Goal: Task Accomplishment & Management: Use online tool/utility

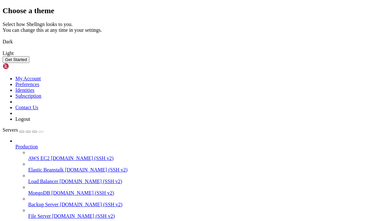
click at [3, 38] on img at bounding box center [3, 38] width 0 height 0
click at [29, 63] on button "Get Started" at bounding box center [16, 59] width 27 height 7
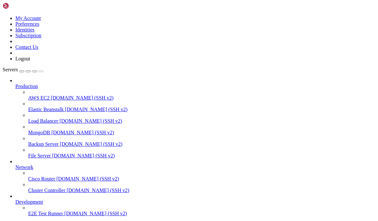
click at [17, 83] on link "Production" at bounding box center [195, 86] width 360 height 6
click at [22, 71] on div "button" at bounding box center [22, 71] width 0 height 0
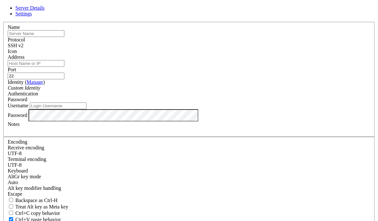
click at [64, 37] on input "text" at bounding box center [36, 33] width 57 height 7
type input "Aws"
click at [64, 67] on input "Address" at bounding box center [36, 63] width 57 height 7
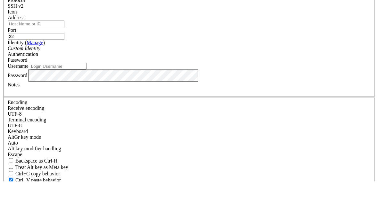
scroll to position [1, 0]
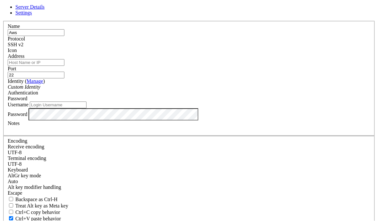
click at [64, 66] on input "Address" at bounding box center [36, 62] width 57 height 7
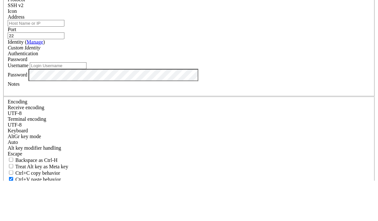
click at [64, 60] on input "Address" at bounding box center [36, 63] width 57 height 7
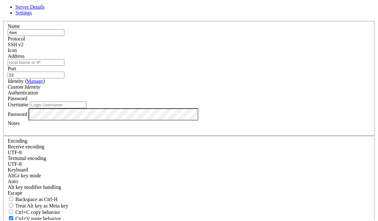
click at [64, 67] on input "Address" at bounding box center [36, 63] width 57 height 7
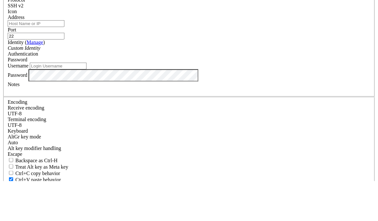
click at [64, 60] on input "Address" at bounding box center [36, 63] width 57 height 7
paste input "[TECHNICAL_ID]"
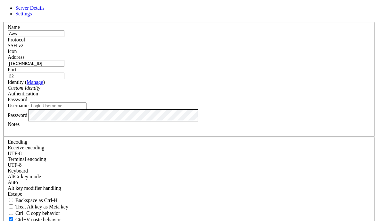
type input "[TECHNICAL_ID]"
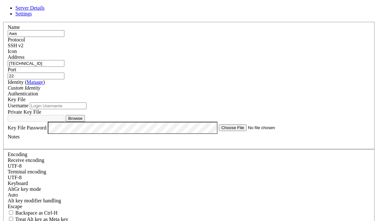
click at [85, 121] on button "Browse" at bounding box center [75, 118] width 19 height 7
type input "LightsailDefaultKey-us-east-2.pem"
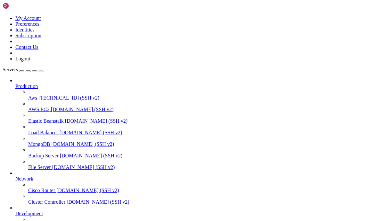
click at [37, 95] on span "Aws" at bounding box center [32, 97] width 9 height 5
click at [35, 95] on span "Aws" at bounding box center [32, 97] width 9 height 5
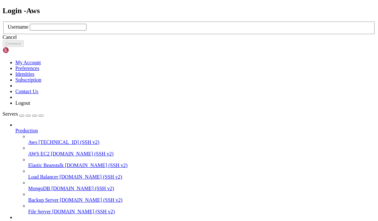
click at [87, 30] on input "text" at bounding box center [58, 27] width 57 height 7
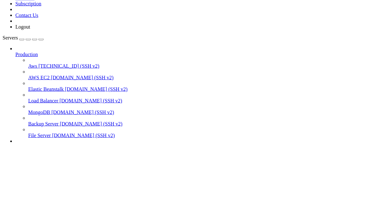
click at [87, 30] on input "text" at bounding box center [58, 27] width 57 height 7
paste input "[TECHNICAL_ID]"
type input "[TECHNICAL_ID]"
click at [24, 47] on button "Connect" at bounding box center [13, 43] width 21 height 7
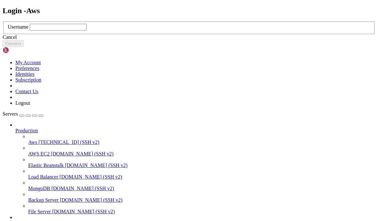
click at [29, 29] on label "Username" at bounding box center [18, 26] width 21 height 5
click at [87, 30] on input "text" at bounding box center [58, 27] width 57 height 7
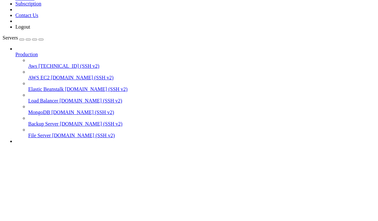
type input "bitnami"
click at [24, 47] on button "Connect" at bounding box center [13, 43] width 21 height 7
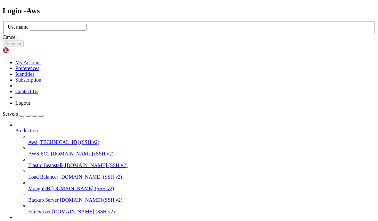
click at [204, 40] on div "Cancel" at bounding box center [189, 37] width 373 height 6
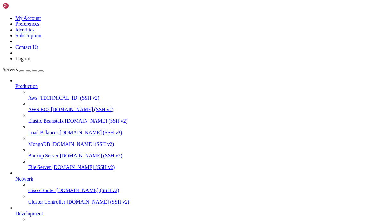
click at [29, 95] on link "Aws [TECHNICAL_ID] (SSH v2)" at bounding box center [201, 98] width 347 height 6
click at [38, 95] on span "[TECHNICAL_ID] (SSH v2)" at bounding box center [68, 97] width 61 height 5
click at [3, 15] on icon at bounding box center [3, 15] width 0 height 0
click at [285, 15] on div at bounding box center [189, 15] width 373 height 0
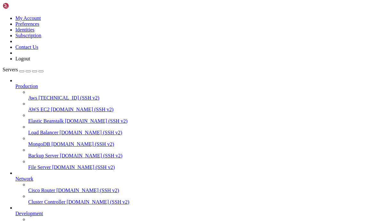
click at [22, 71] on div "button" at bounding box center [22, 71] width 0 height 0
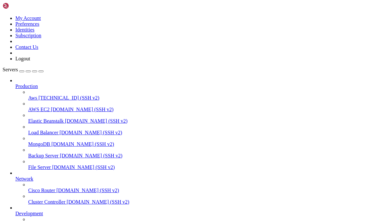
click at [11, 4] on img at bounding box center [21, 6] width 37 height 6
click at [3, 15] on icon at bounding box center [3, 15] width 0 height 0
click at [370, 15] on div at bounding box center [189, 15] width 373 height 0
click at [41, 71] on icon "button" at bounding box center [41, 71] width 0 height 0
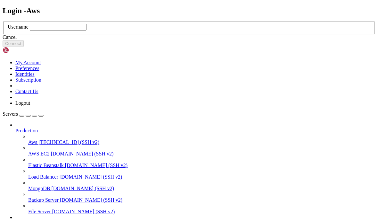
click at [191, 40] on div "Cancel" at bounding box center [189, 37] width 373 height 6
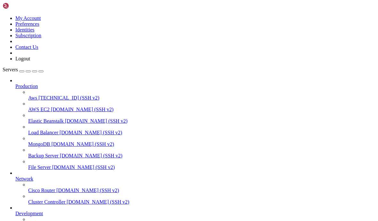
click at [38, 95] on span "[TECHNICAL_ID] (SSH v2)" at bounding box center [68, 97] width 61 height 5
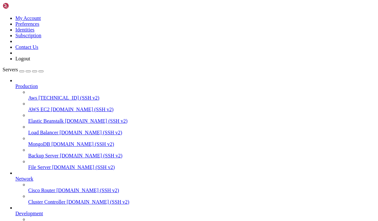
click at [38, 95] on span "[TECHNICAL_ID] (SSH v2)" at bounding box center [68, 97] width 61 height 5
click at [44, 70] on button "button" at bounding box center [40, 71] width 5 height 2
click at [37, 95] on span "Aws" at bounding box center [32, 97] width 9 height 5
click at [37, 70] on button "button" at bounding box center [34, 71] width 5 height 2
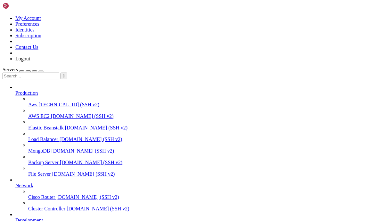
click at [37, 102] on span "Aws" at bounding box center [32, 104] width 9 height 5
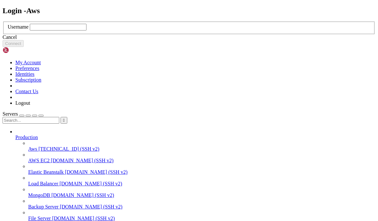
click at [187, 30] on div "Username" at bounding box center [189, 27] width 363 height 7
click at [87, 30] on input "text" at bounding box center [58, 27] width 57 height 7
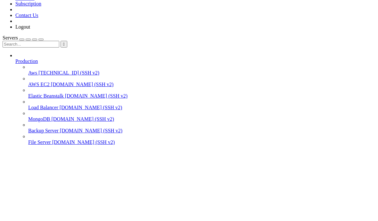
type input "bitnami"
click at [233, 47] on div "Cancel Connect" at bounding box center [189, 40] width 373 height 13
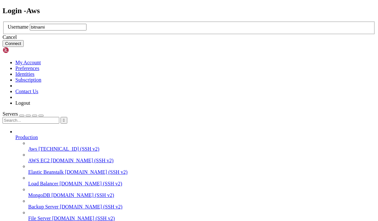
click at [24, 47] on button "Connect" at bounding box center [13, 43] width 21 height 7
